Goal: Transaction & Acquisition: Purchase product/service

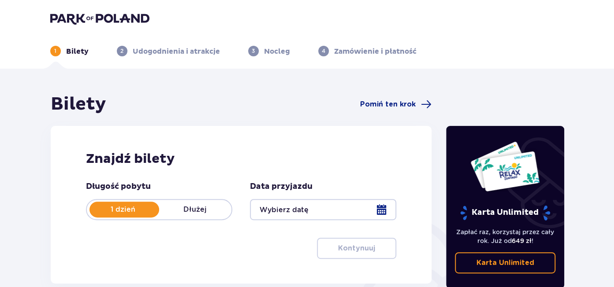
click at [382, 209] on div at bounding box center [323, 209] width 146 height 21
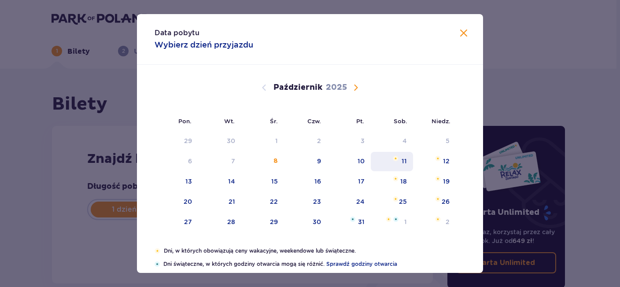
click at [402, 162] on div "11" at bounding box center [404, 161] width 5 height 9
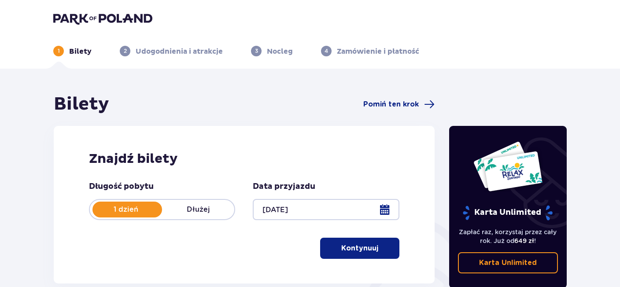
type input "[DATE]"
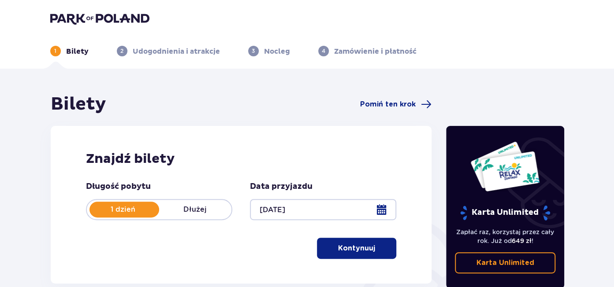
click at [364, 254] on button "Kontynuuj" at bounding box center [356, 248] width 79 height 21
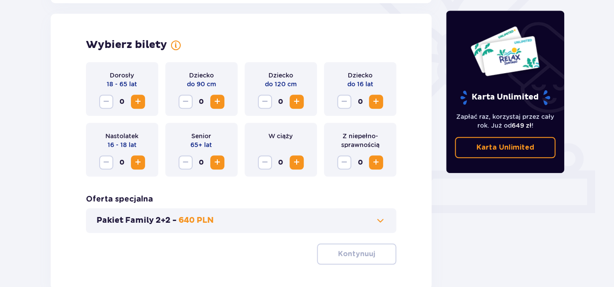
scroll to position [245, 0]
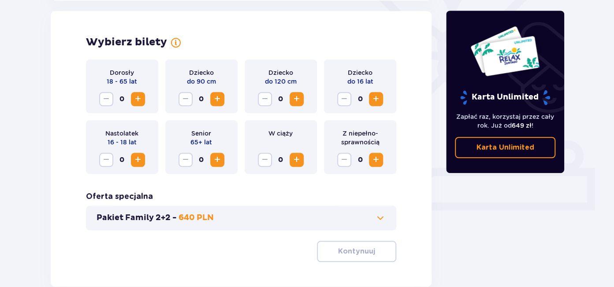
click at [140, 101] on span "Zwiększ" at bounding box center [138, 99] width 11 height 11
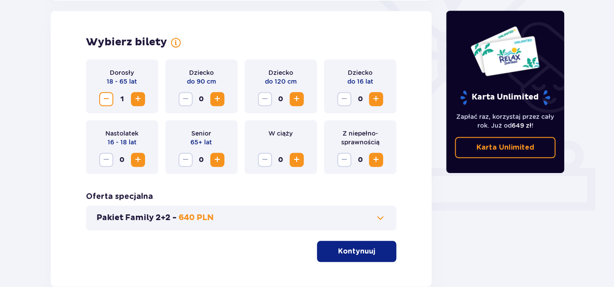
click at [140, 101] on span "Zwiększ" at bounding box center [138, 99] width 11 height 11
click at [369, 252] on button "Kontynuuj" at bounding box center [356, 251] width 79 height 21
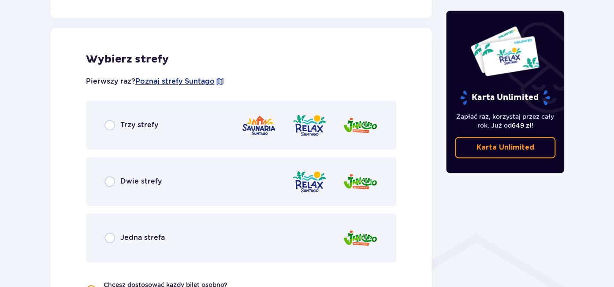
scroll to position [489, 0]
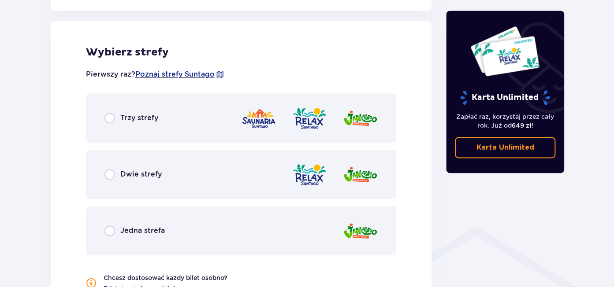
click at [108, 119] on input "radio" at bounding box center [109, 118] width 11 height 11
radio input "true"
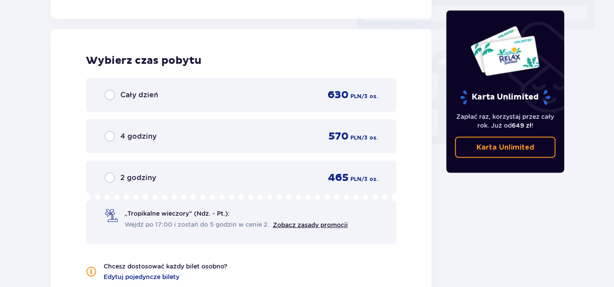
scroll to position [796, 0]
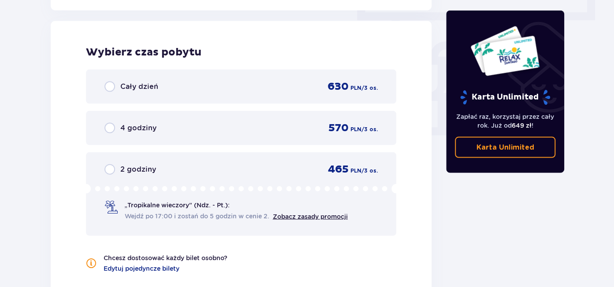
click at [109, 88] on input "radio" at bounding box center [109, 87] width 11 height 11
radio input "true"
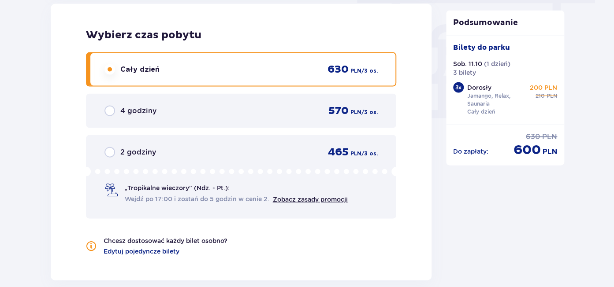
scroll to position [932, 0]
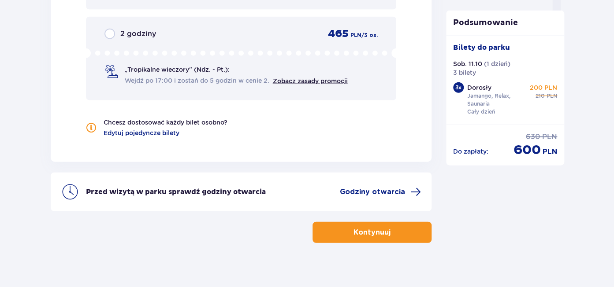
click at [367, 233] on p "Kontynuuj" at bounding box center [371, 233] width 37 height 10
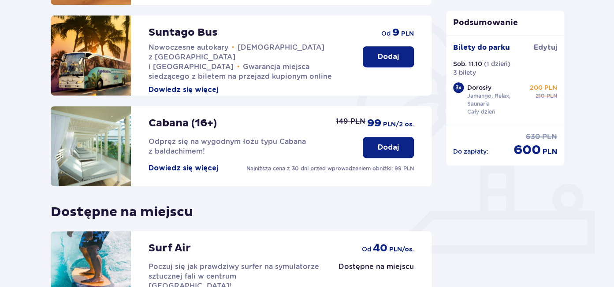
scroll to position [310, 0]
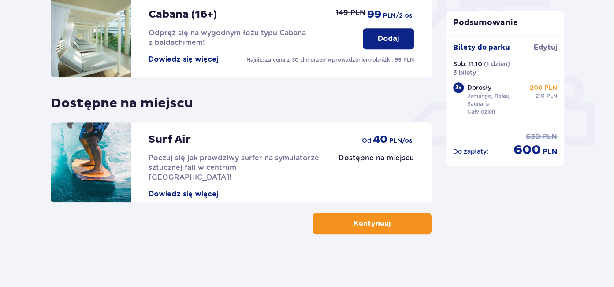
click at [373, 228] on p "Kontynuuj" at bounding box center [371, 224] width 37 height 10
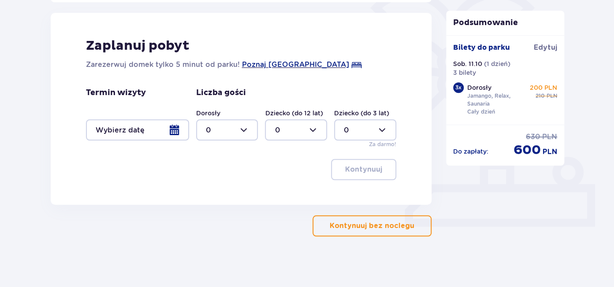
scroll to position [230, 0]
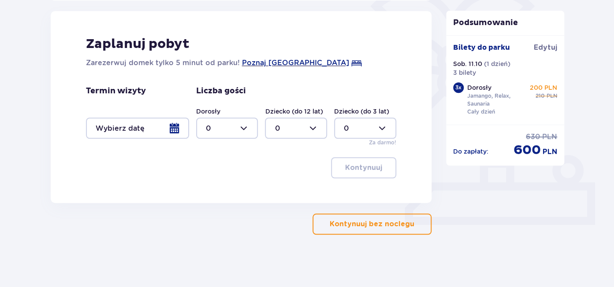
click at [370, 227] on p "Kontynuuj bez noclegu" at bounding box center [372, 224] width 85 height 10
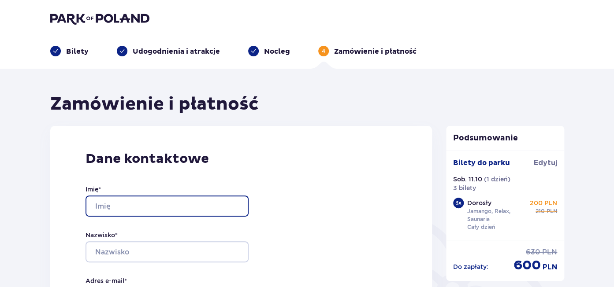
click at [119, 202] on input "Imię *" at bounding box center [166, 206] width 163 height 21
type input "[PERSON_NAME]"
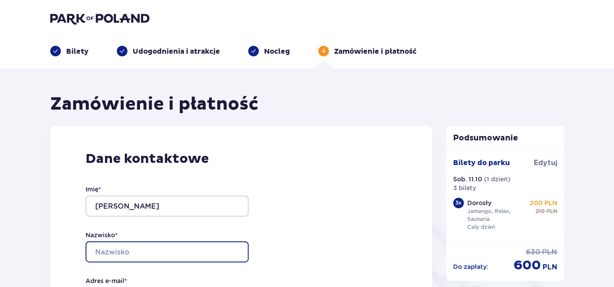
click at [138, 255] on input "Nazwisko *" at bounding box center [166, 251] width 163 height 21
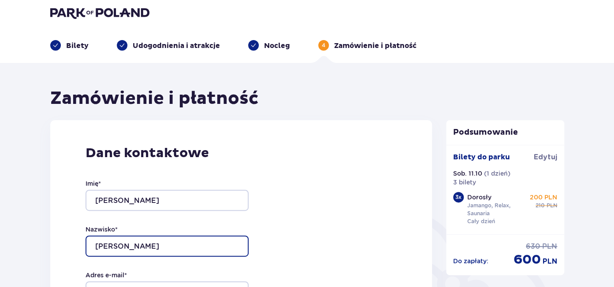
scroll to position [100, 0]
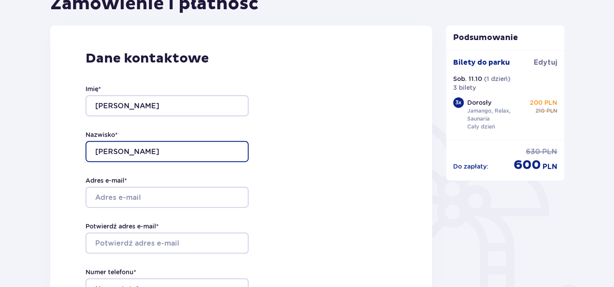
type input "[PERSON_NAME]"
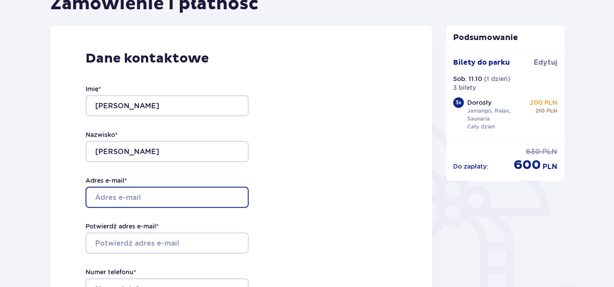
click at [119, 195] on input "Adres e-mail *" at bounding box center [166, 197] width 163 height 21
type input "[EMAIL_ADDRESS][DOMAIN_NAME]"
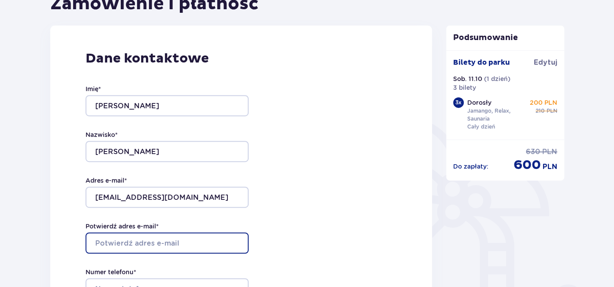
click at [121, 245] on input "Potwierdź adres e-mail *" at bounding box center [166, 243] width 163 height 21
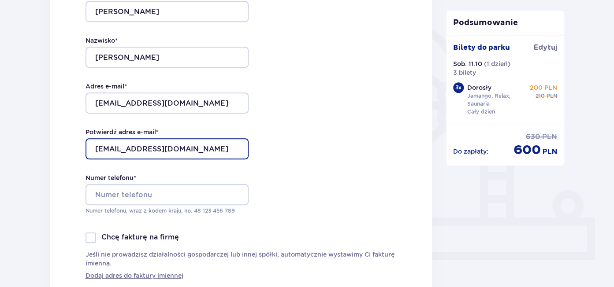
scroll to position [201, 0]
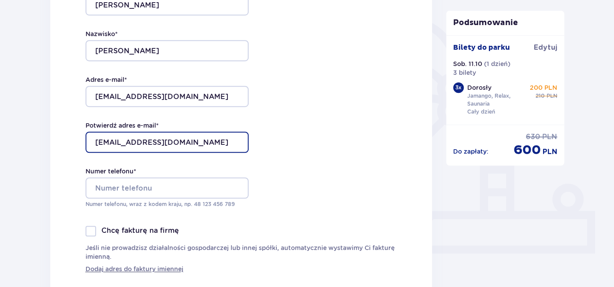
type input "[EMAIL_ADDRESS][DOMAIN_NAME]"
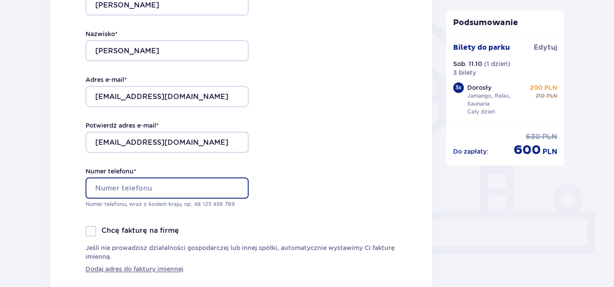
click at [123, 186] on input "Numer telefonu *" at bounding box center [166, 188] width 163 height 21
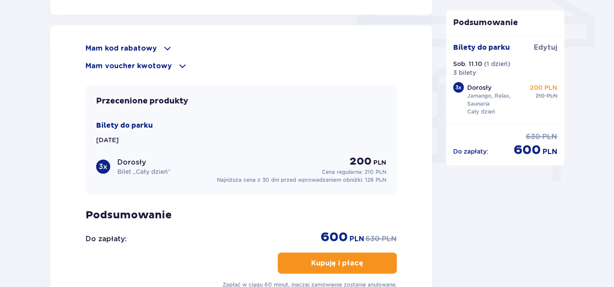
scroll to position [883, 0]
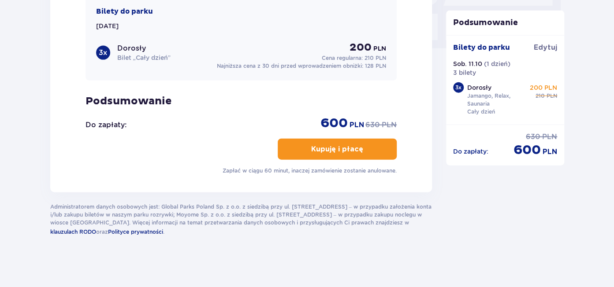
type input "607762296"
click at [332, 147] on p "Kupuję i płacę" at bounding box center [337, 150] width 52 height 10
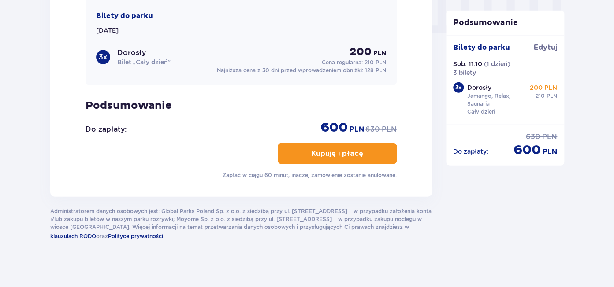
scroll to position [697, 0]
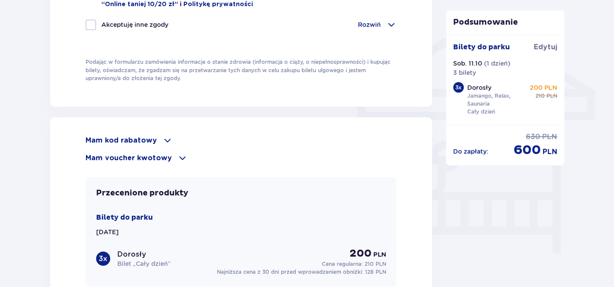
click at [163, 137] on span at bounding box center [167, 140] width 11 height 11
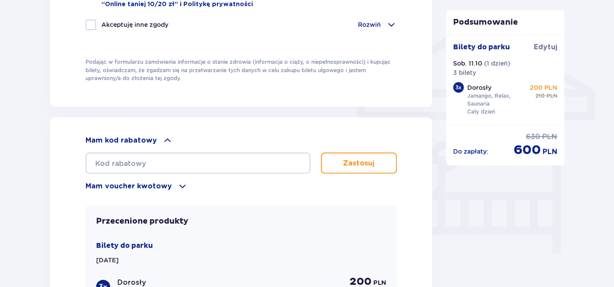
click at [163, 137] on span at bounding box center [167, 140] width 11 height 11
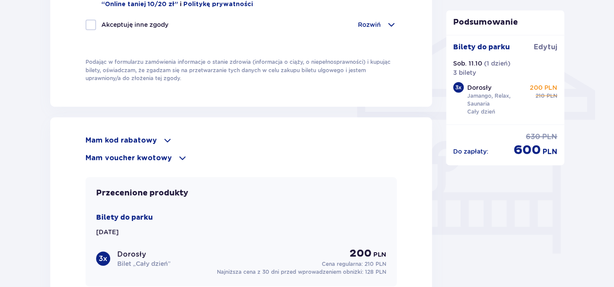
click at [179, 155] on span at bounding box center [182, 157] width 11 height 11
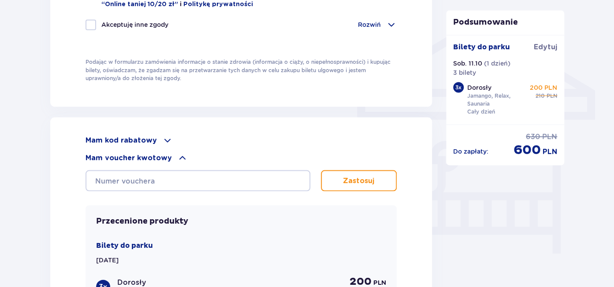
click at [179, 155] on span at bounding box center [182, 157] width 11 height 11
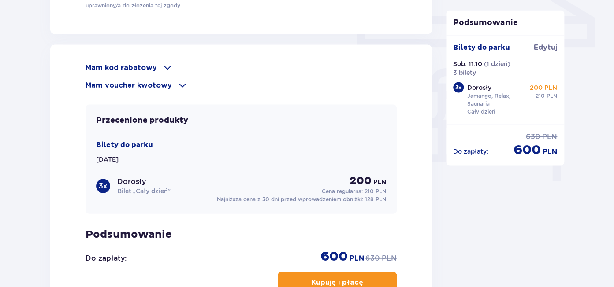
scroll to position [848, 0]
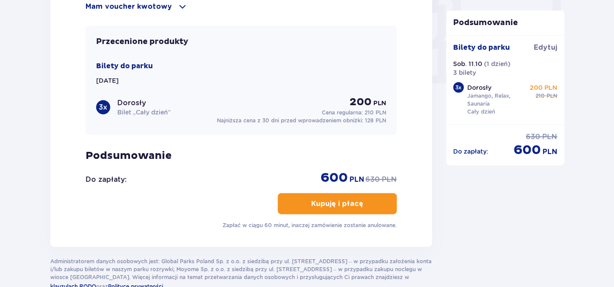
click at [338, 206] on p "Kupuję i płacę" at bounding box center [337, 204] width 52 height 10
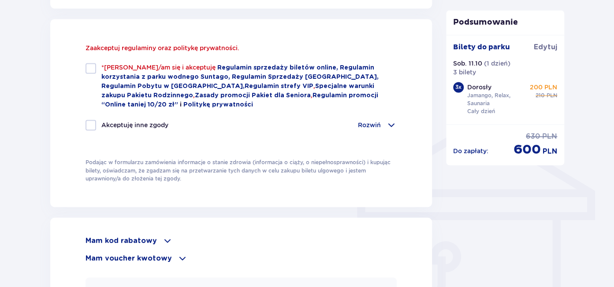
scroll to position [596, 0]
click at [93, 70] on div at bounding box center [90, 68] width 11 height 11
checkbox input "true"
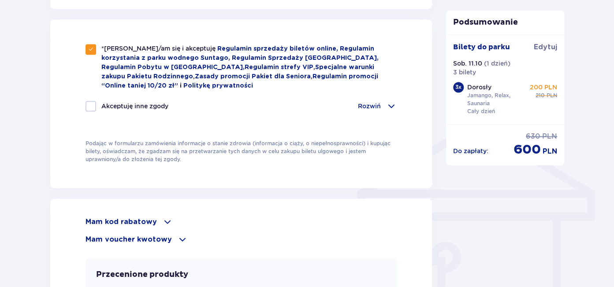
drag, startPoint x: 90, startPoint y: 106, endPoint x: 164, endPoint y: 123, distance: 76.0
click at [96, 111] on div "Akceptuję inne zgody Rozwiń Chcę otrzymywać od Global Parks Poland Sp. z o.o. z…" at bounding box center [241, 111] width 312 height 21
click at [89, 104] on div at bounding box center [90, 106] width 11 height 11
checkbox input "true"
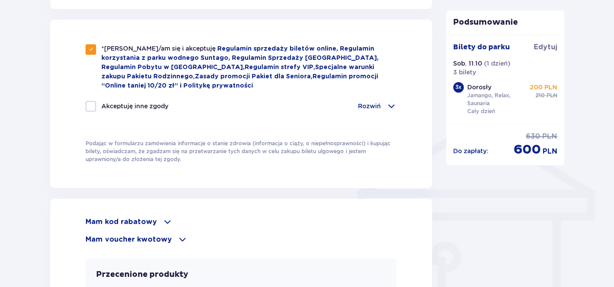
checkbox input "true"
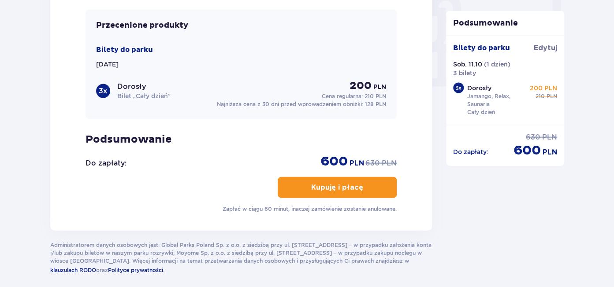
scroll to position [848, 0]
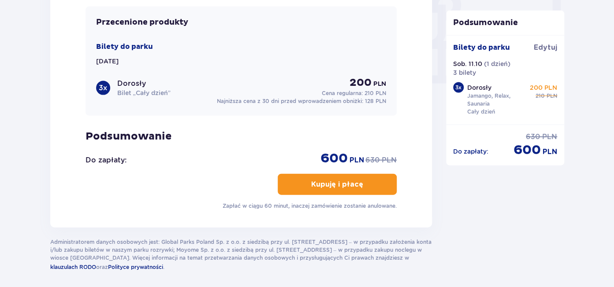
click at [332, 186] on p "Kupuję i płacę" at bounding box center [337, 185] width 52 height 10
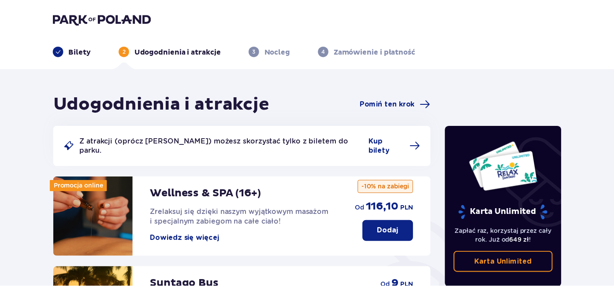
scroll to position [198, 0]
